Goal: Transaction & Acquisition: Purchase product/service

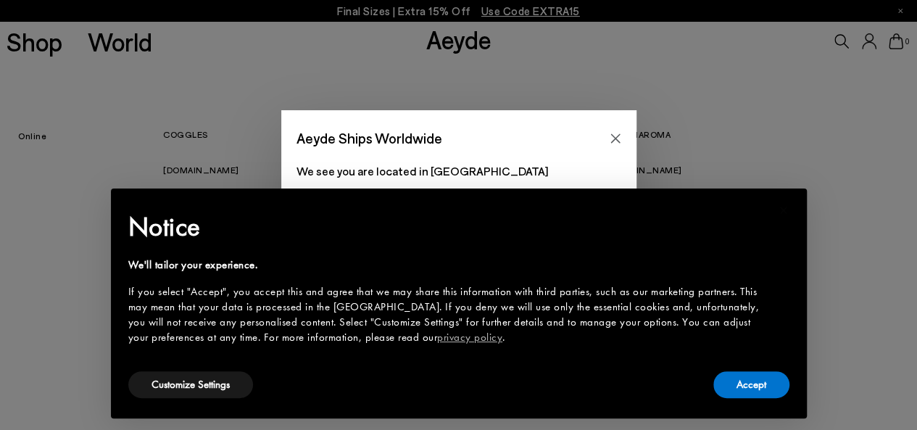
scroll to position [196, 0]
click at [756, 389] on button "Accept" at bounding box center [751, 384] width 76 height 27
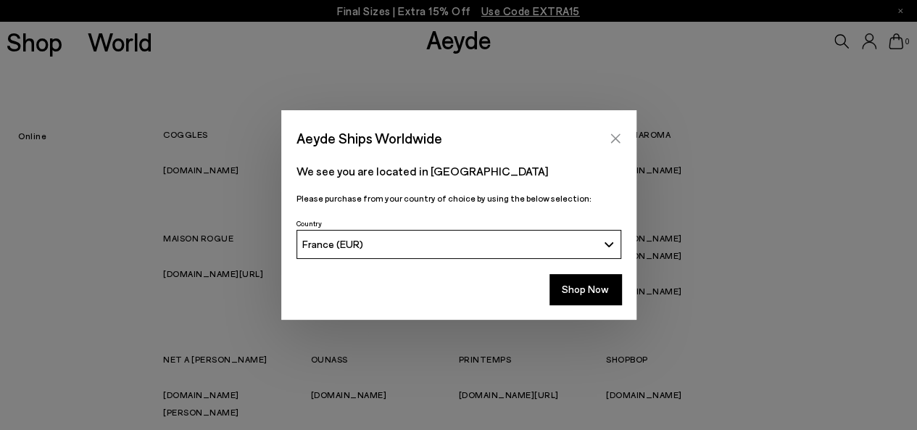
click at [613, 134] on icon "Close" at bounding box center [616, 139] width 12 height 12
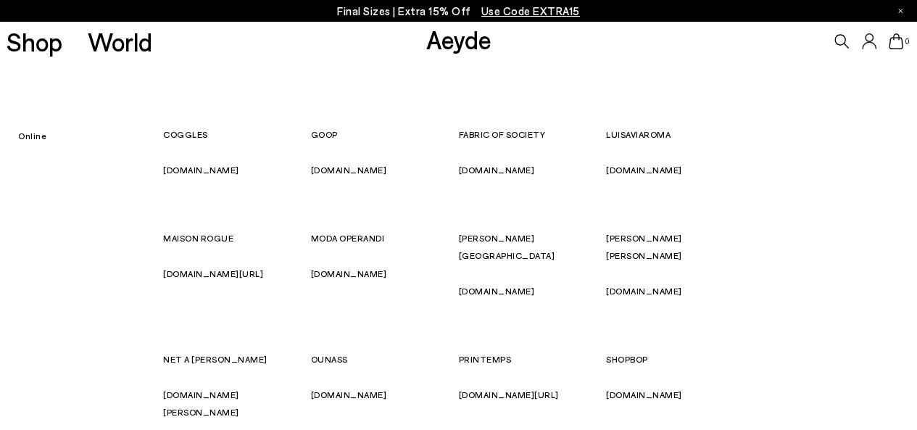
scroll to position [0, 0]
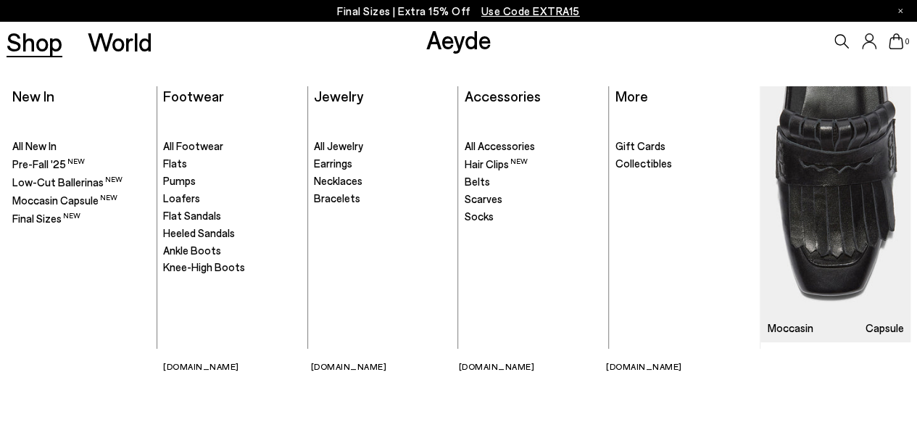
click at [30, 48] on link "Shop" at bounding box center [35, 41] width 56 height 25
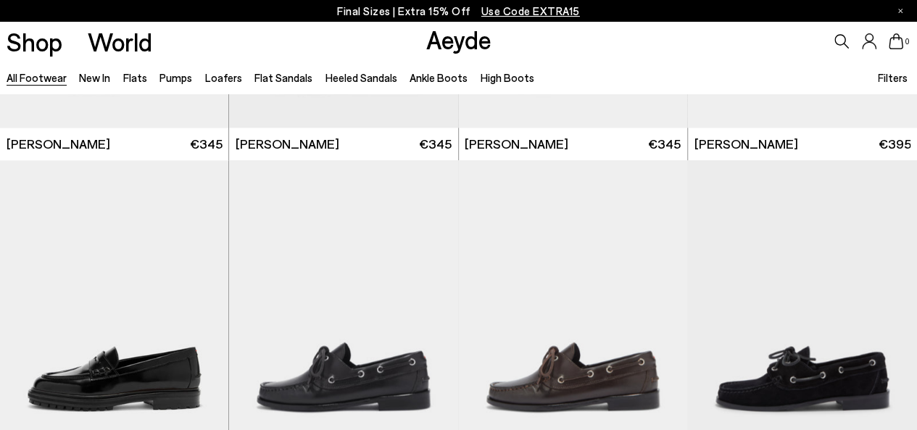
scroll to position [1154, 0]
